Goal: Task Accomplishment & Management: Use online tool/utility

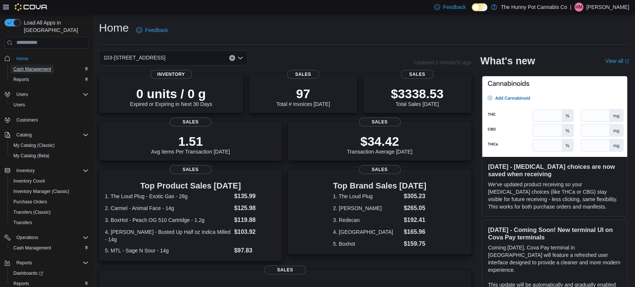
click at [30, 66] on span "Cash Management" at bounding box center [32, 69] width 38 height 6
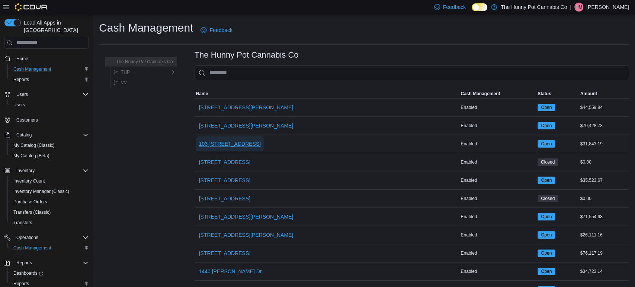
click at [229, 141] on span "103-[STREET_ADDRESS]" at bounding box center [230, 143] width 62 height 7
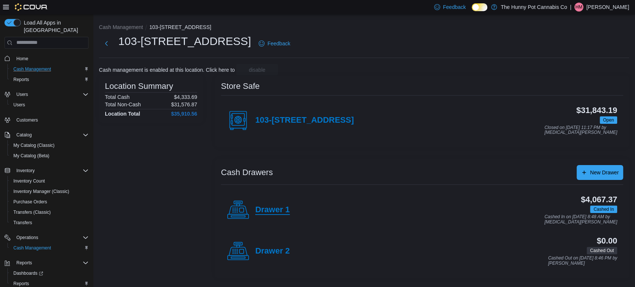
click at [263, 206] on h4 "Drawer 1" at bounding box center [272, 210] width 35 height 10
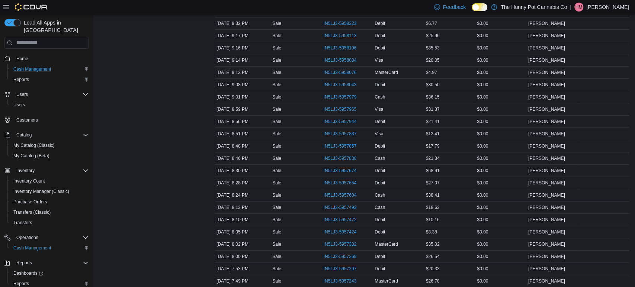
scroll to position [157, 0]
click at [329, 231] on span "IN5LJ3-5957424" at bounding box center [340, 232] width 33 height 6
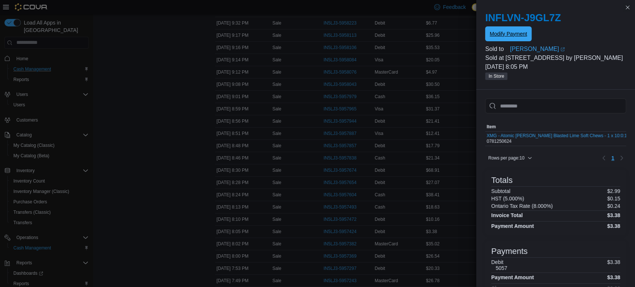
click at [509, 39] on span "Modify Payment" at bounding box center [508, 33] width 37 height 15
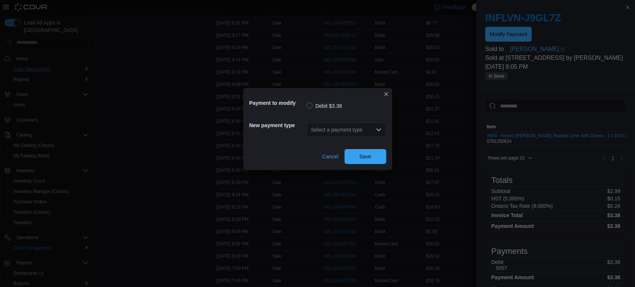
click at [377, 133] on div "Select a payment type" at bounding box center [347, 129] width 80 height 15
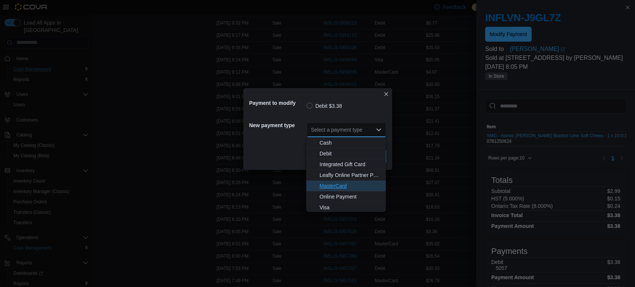
click at [336, 183] on span "MasterCard" at bounding box center [351, 185] width 62 height 7
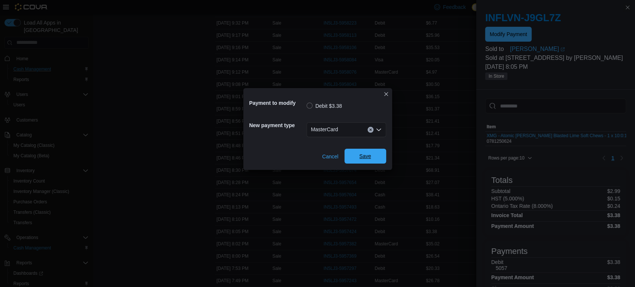
click at [371, 157] on span "Save" at bounding box center [365, 156] width 12 height 7
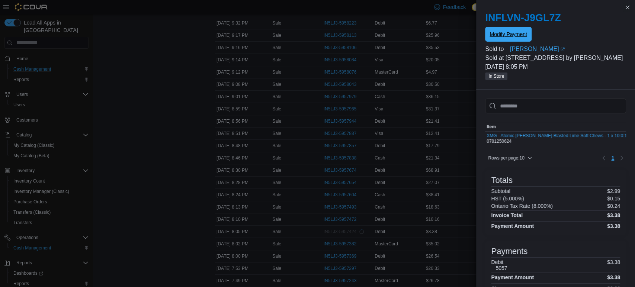
scroll to position [0, 0]
click at [628, 10] on button "Close this dialog" at bounding box center [627, 7] width 9 height 9
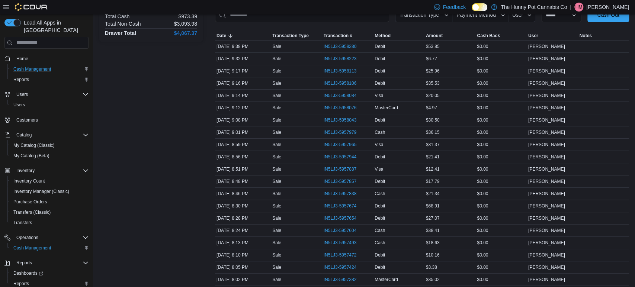
scroll to position [124, 0]
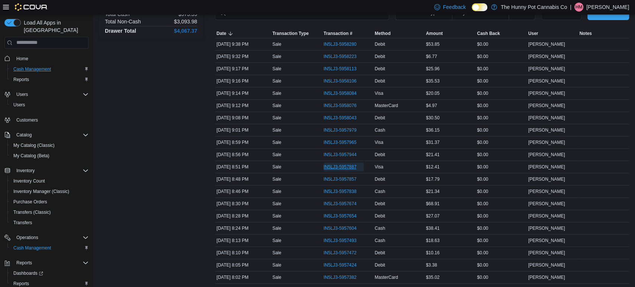
click at [345, 168] on span "IN5LJ3-5957887" at bounding box center [340, 167] width 33 height 6
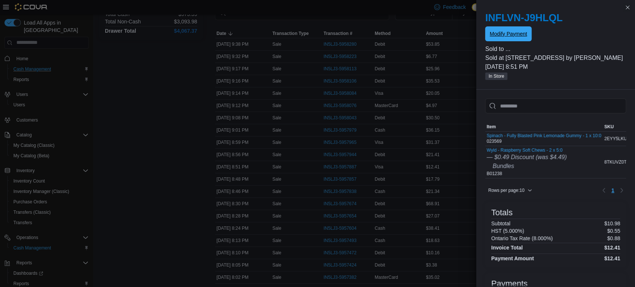
click at [513, 38] on span "Modify Payment" at bounding box center [508, 33] width 37 height 15
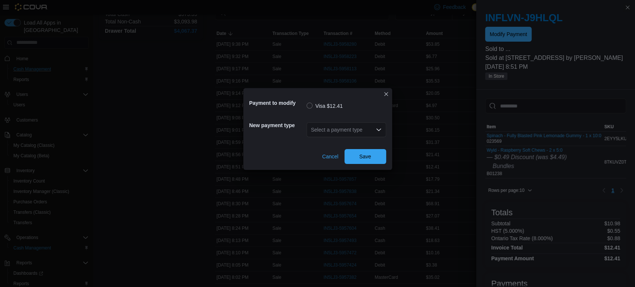
click at [377, 128] on icon "Open list of options" at bounding box center [379, 130] width 6 height 6
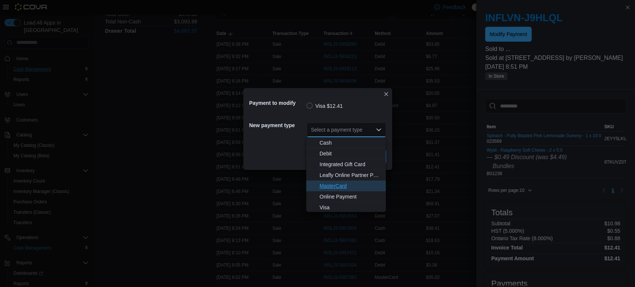
click at [340, 186] on span "MasterCard" at bounding box center [351, 185] width 62 height 7
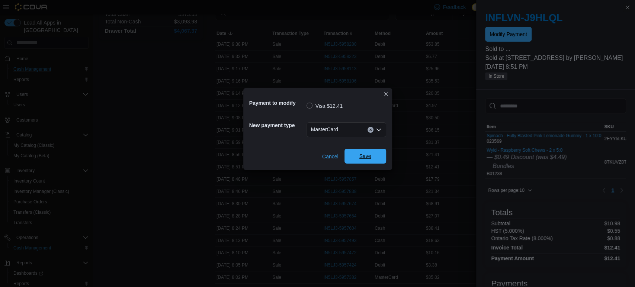
click at [365, 156] on span "Save" at bounding box center [365, 156] width 12 height 7
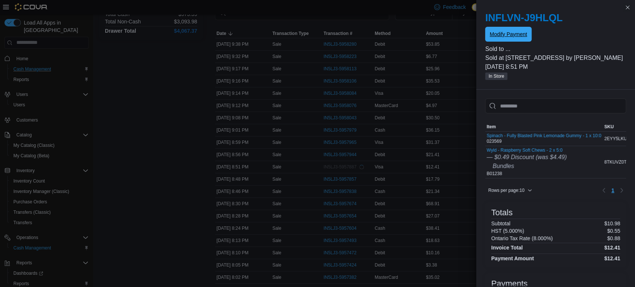
scroll to position [0, 0]
click at [630, 6] on button "Close this dialog" at bounding box center [627, 7] width 9 height 9
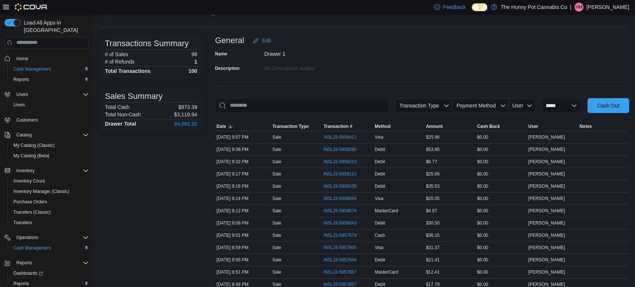
scroll to position [33, 0]
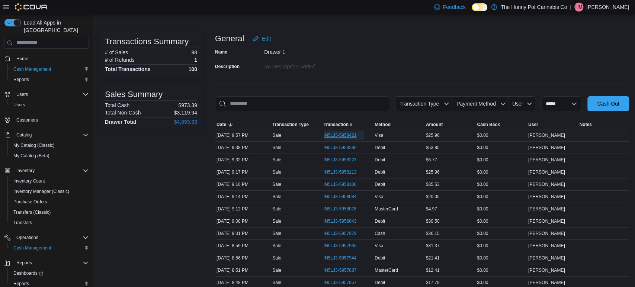
click at [345, 133] on span "IN5LJ3-5958421" at bounding box center [340, 135] width 33 height 6
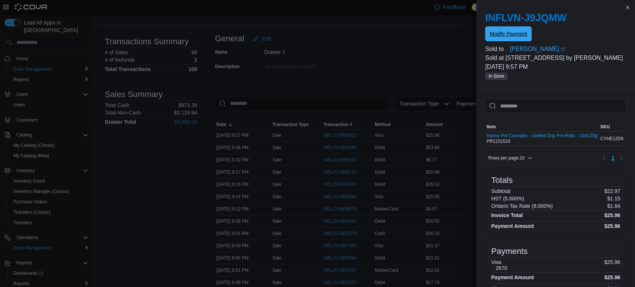
click at [515, 33] on span "Modify Payment" at bounding box center [508, 33] width 37 height 7
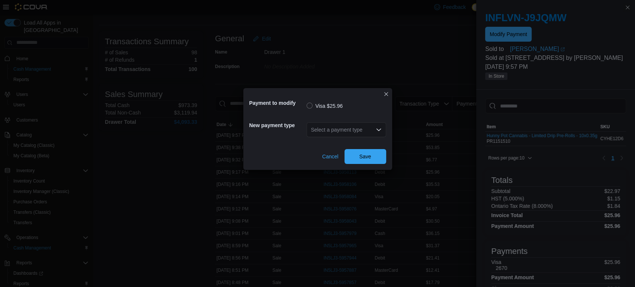
click at [379, 135] on div "Select a payment type" at bounding box center [347, 129] width 80 height 15
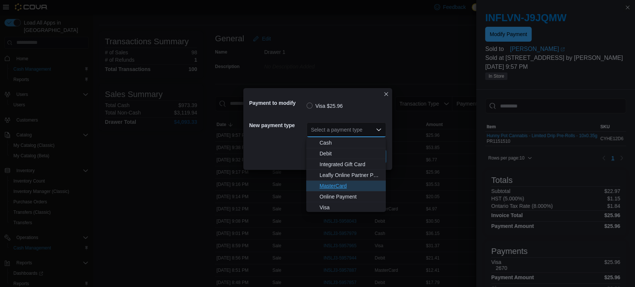
click at [339, 188] on span "MasterCard" at bounding box center [351, 185] width 62 height 7
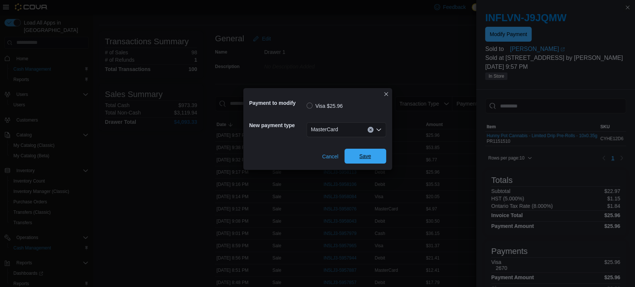
click at [370, 151] on span "Save" at bounding box center [365, 156] width 33 height 15
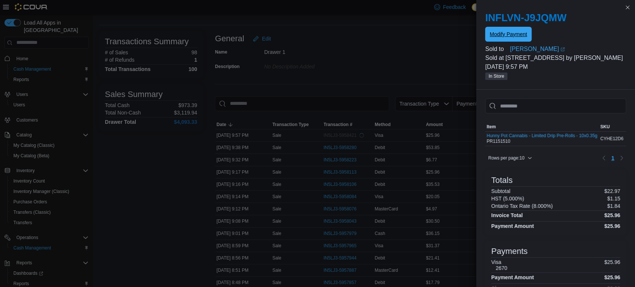
scroll to position [0, 0]
click at [626, 9] on button "Close this dialog" at bounding box center [627, 7] width 9 height 9
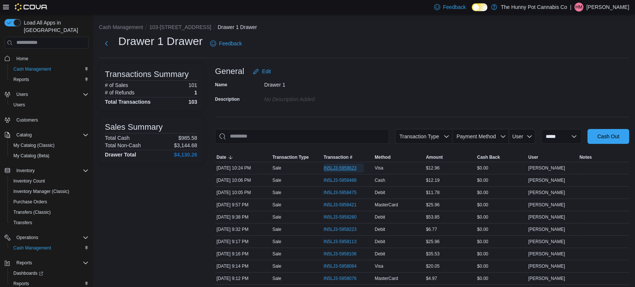
click at [343, 165] on span "IN5LJ3-5958623" at bounding box center [340, 168] width 33 height 6
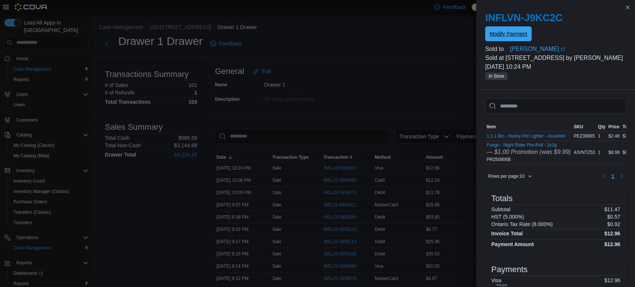
click at [501, 32] on span "Modify Payment" at bounding box center [508, 33] width 37 height 7
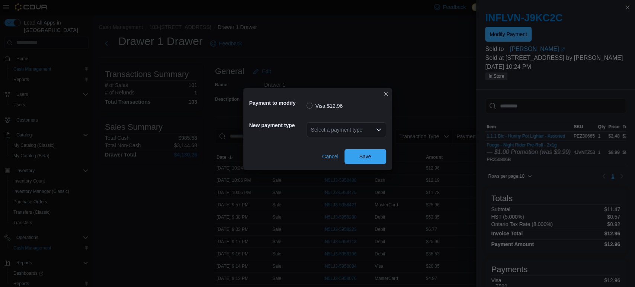
click at [376, 129] on icon "Open list of options" at bounding box center [378, 130] width 4 height 2
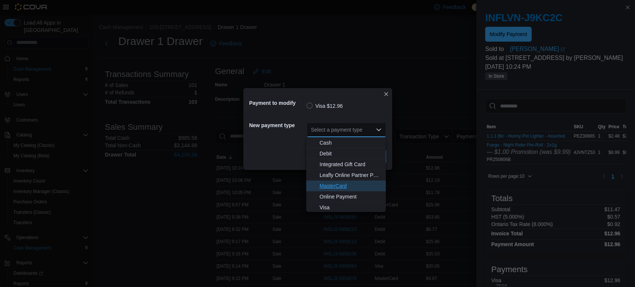
click at [332, 184] on span "MasterCard" at bounding box center [351, 185] width 62 height 7
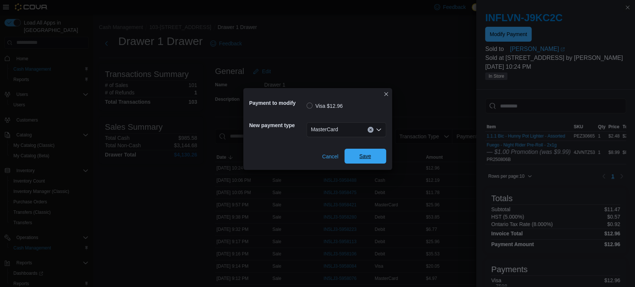
click at [358, 162] on span "Save" at bounding box center [365, 156] width 33 height 15
